Goal: Obtain resource: Download file/media

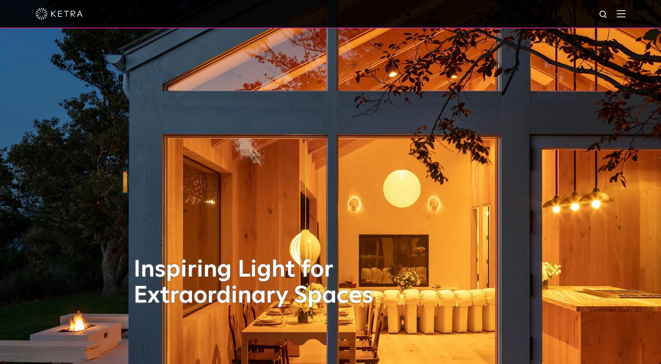
click at [621, 15] on img at bounding box center [621, 13] width 9 height 7
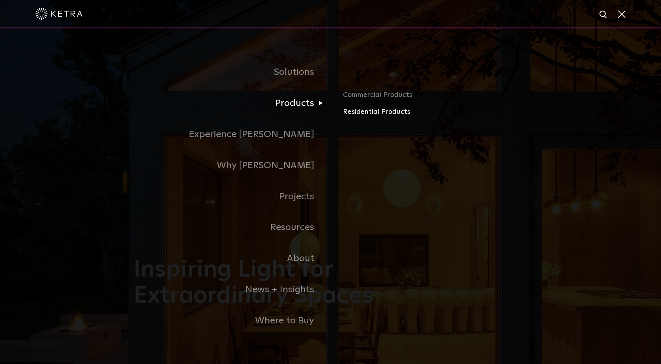
click at [349, 111] on link "Residential Products" at bounding box center [435, 111] width 184 height 11
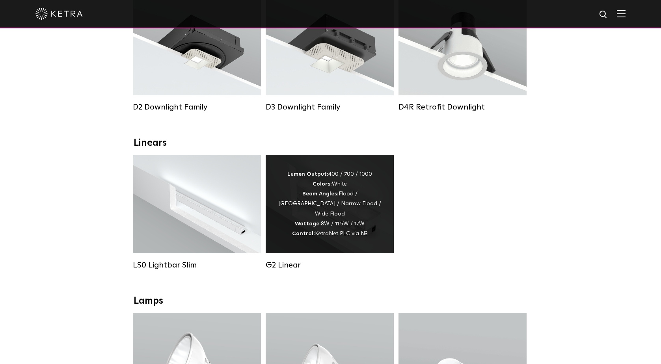
scroll to position [152, 0]
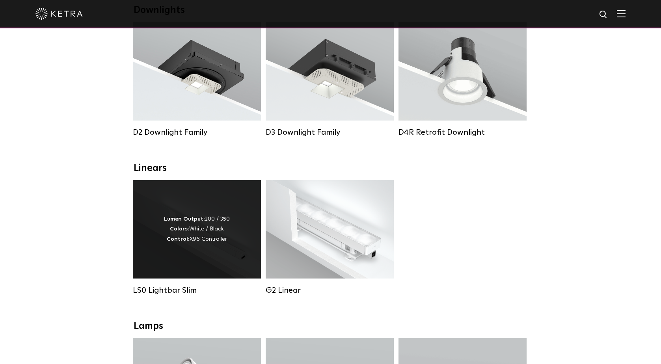
click at [193, 248] on div "Lumen Output: 200 / 350 Colors: White / Black Control: X96 Controller" at bounding box center [197, 229] width 128 height 99
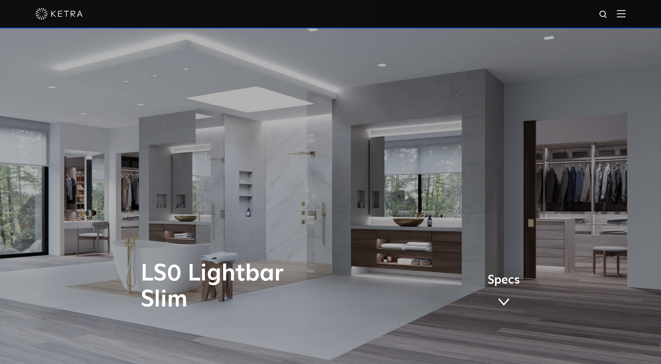
click at [513, 280] on span "Specs" at bounding box center [503, 280] width 32 height 11
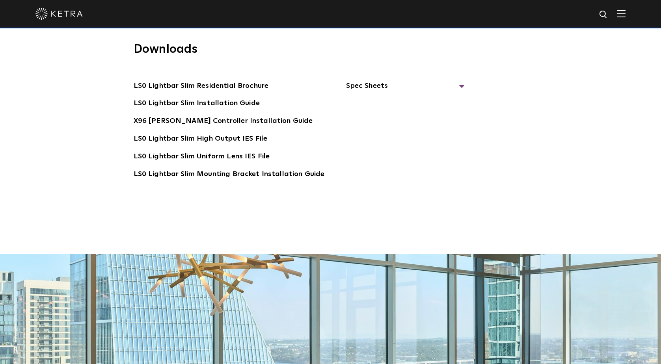
scroll to position [1644, 0]
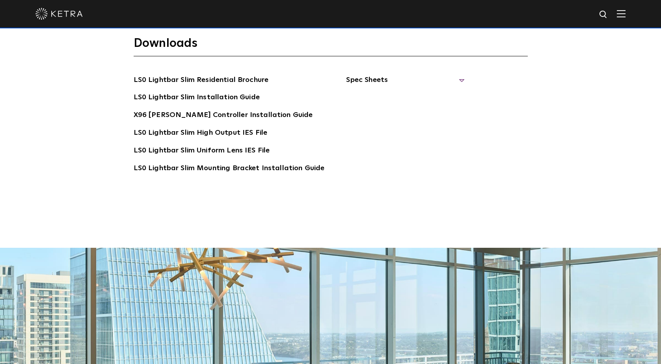
click at [455, 74] on span "Spec Sheets" at bounding box center [405, 82] width 118 height 17
click at [438, 91] on link "LS0 Lightbar Slim Spec Sheet" at bounding box center [406, 97] width 101 height 13
